Goal: Task Accomplishment & Management: Manage account settings

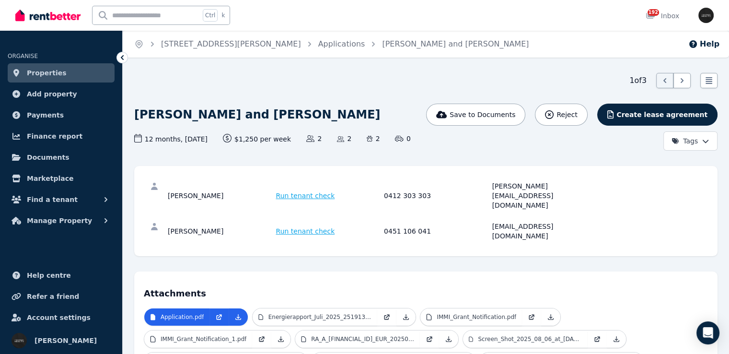
click at [86, 68] on link "Properties" at bounding box center [61, 72] width 107 height 19
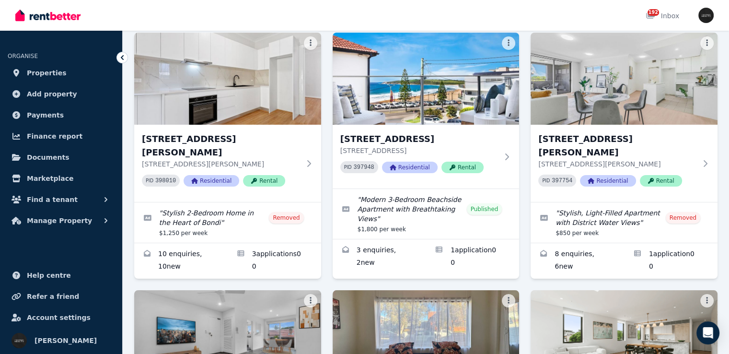
scroll to position [48, 0]
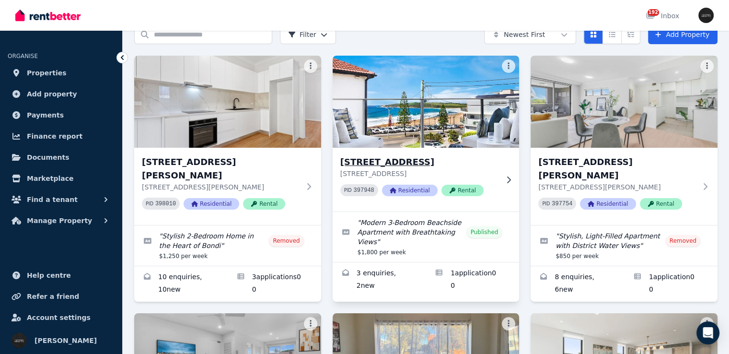
click at [486, 183] on div "[STREET_ADDRESS] PID 397948 Residential Rental" at bounding box center [419, 179] width 158 height 48
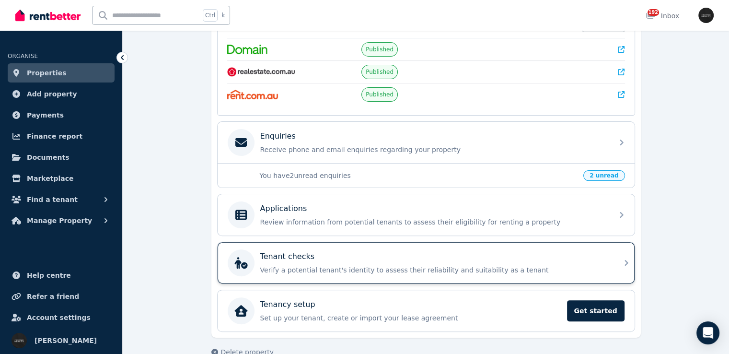
scroll to position [239, 0]
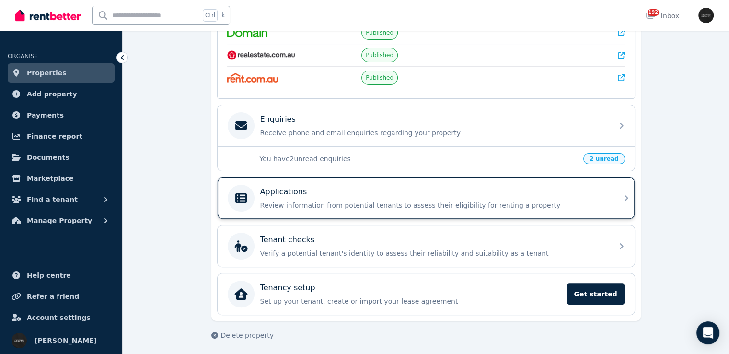
click at [612, 190] on div "Applications Review information from potential tenants to assess their eligibil…" at bounding box center [426, 197] width 417 height 41
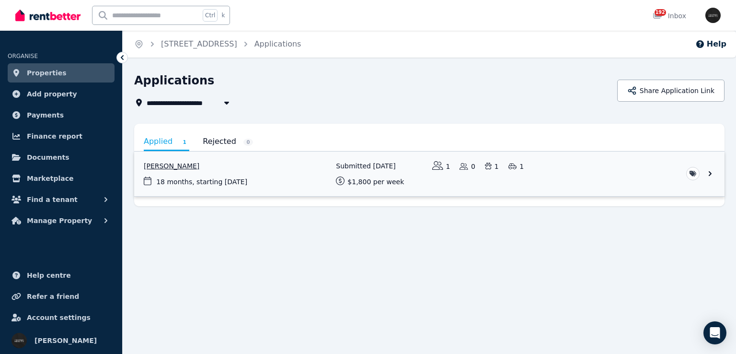
click at [642, 162] on link "View application: Ashlee Donohue" at bounding box center [429, 173] width 591 height 45
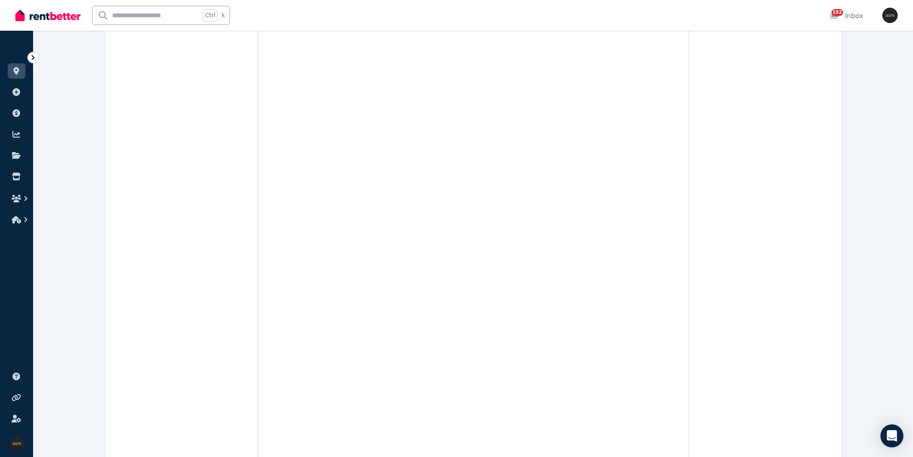
scroll to position [280, 0]
